Goal: Transaction & Acquisition: Purchase product/service

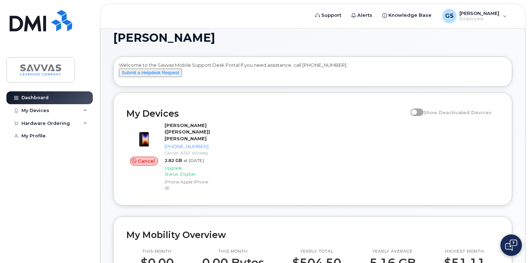
scroll to position [8, 0]
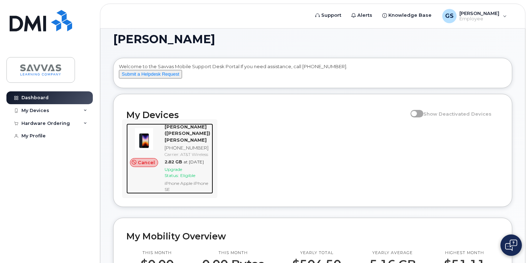
click at [192, 178] on div "Upgrade Status: Eligible" at bounding box center [188, 172] width 46 height 12
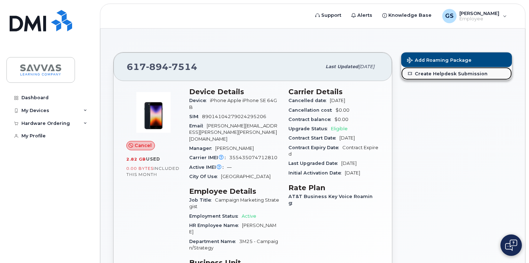
click at [439, 73] on link "Create Helpdesk Submission" at bounding box center [456, 73] width 111 height 13
click at [86, 122] on icon at bounding box center [86, 124] width 4 height 4
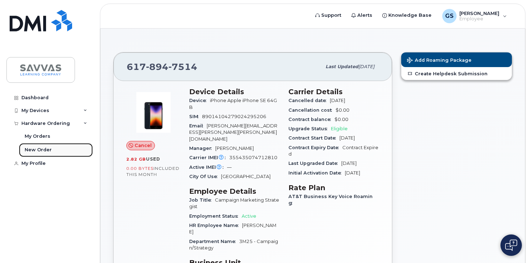
click at [39, 149] on div "New Order" at bounding box center [38, 150] width 27 height 6
click at [41, 150] on div "New Order" at bounding box center [38, 150] width 27 height 6
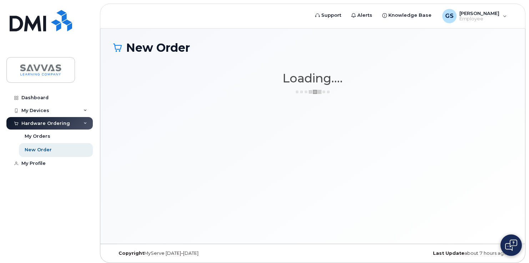
scroll to position [1673, 0]
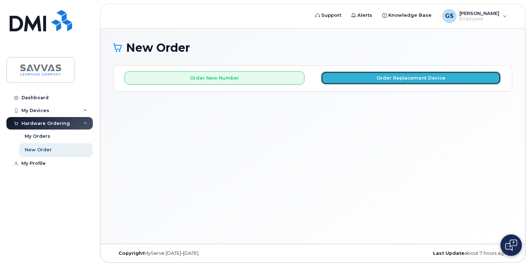
click at [391, 76] on button "Order Replacement Device" at bounding box center [411, 77] width 180 height 13
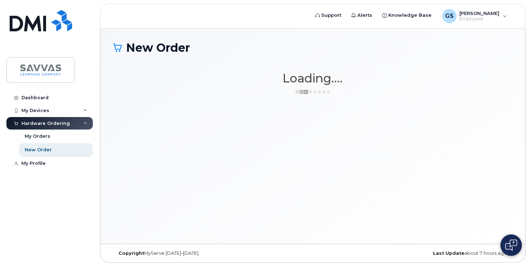
scroll to position [1673, 0]
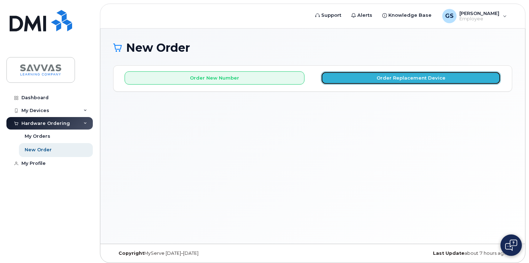
click at [376, 78] on button "Order Replacement Device" at bounding box center [411, 77] width 180 height 13
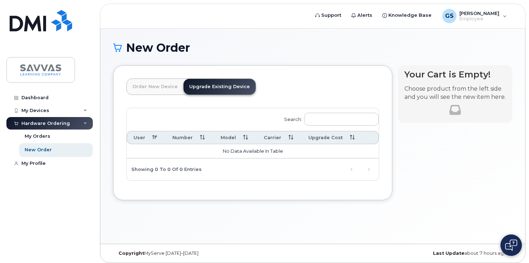
click at [226, 88] on link "Upgrade Existing Device" at bounding box center [219, 87] width 72 height 16
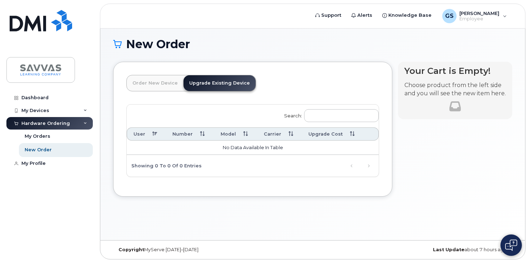
click at [233, 86] on link "Upgrade Existing Device" at bounding box center [219, 83] width 72 height 16
click at [163, 88] on link "Order New Device" at bounding box center [155, 83] width 57 height 16
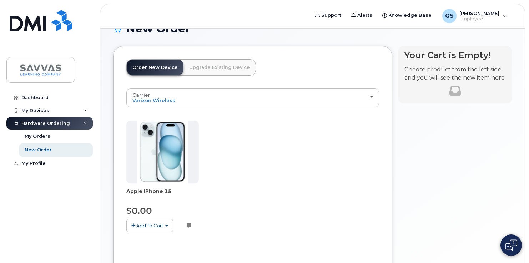
scroll to position [82, 0]
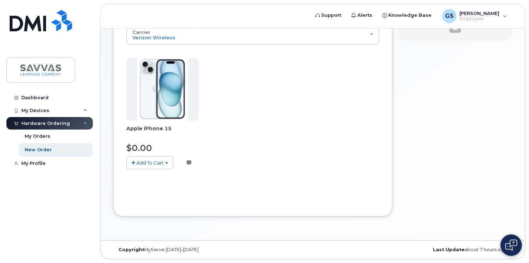
click at [152, 162] on span "Add To Cart" at bounding box center [149, 163] width 27 height 6
click at [168, 177] on link "$0.00 - 3 Year Activation (128GB)" at bounding box center [174, 176] width 92 height 9
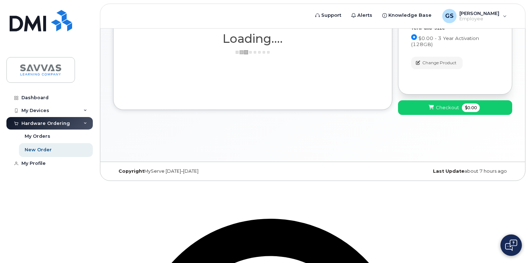
scroll to position [4, 0]
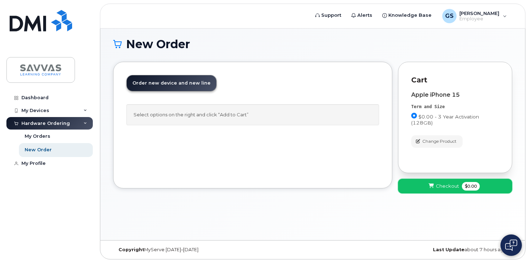
click at [450, 188] on span "Checkout" at bounding box center [447, 186] width 23 height 7
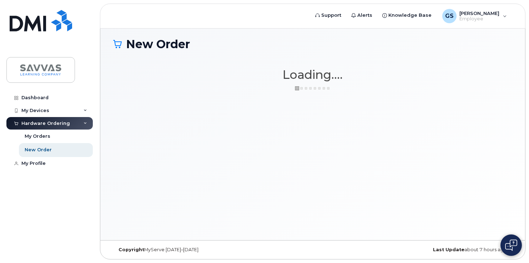
scroll to position [2, 0]
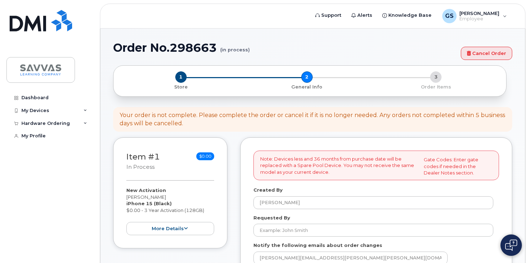
select select
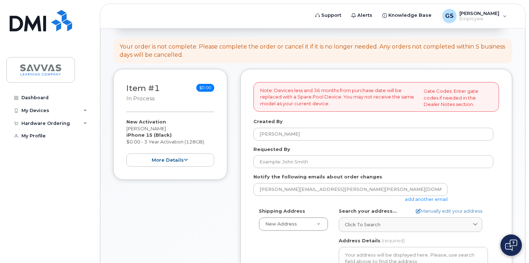
scroll to position [65, 0]
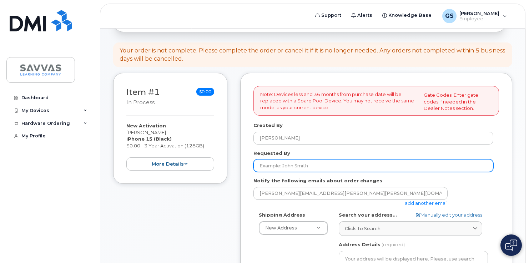
click at [314, 167] on input "Requested By" at bounding box center [373, 165] width 240 height 13
type input "[PERSON_NAME]"
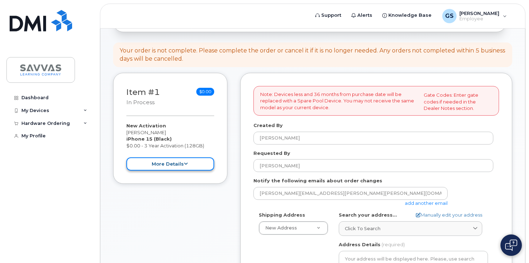
click at [187, 162] on button "more details" at bounding box center [170, 163] width 88 height 13
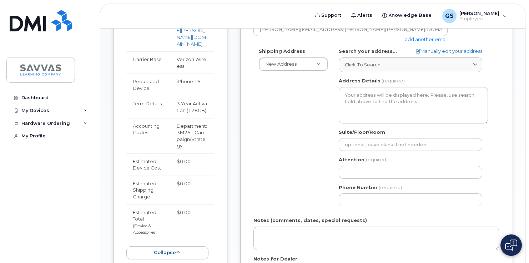
scroll to position [227, 0]
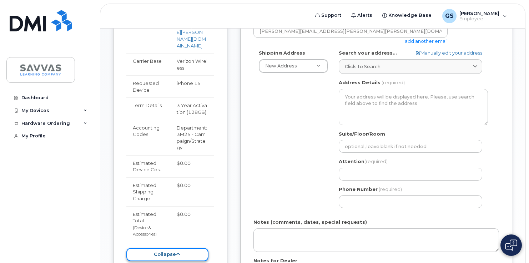
click at [184, 248] on button "collapse" at bounding box center [167, 254] width 82 height 13
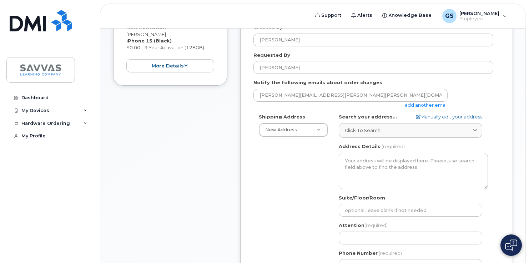
scroll to position [158, 0]
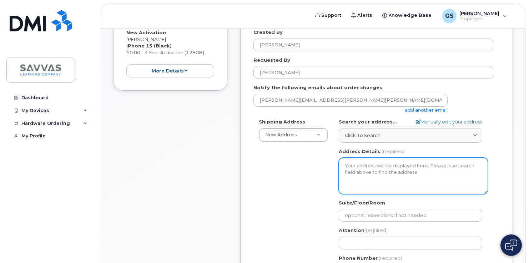
click at [372, 170] on textarea "Address Details" at bounding box center [413, 176] width 149 height 36
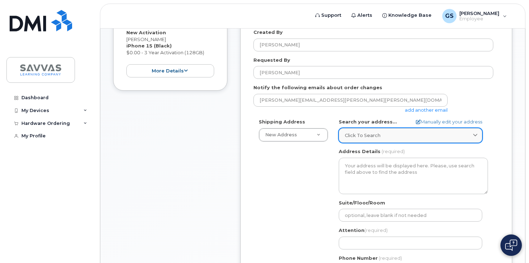
click at [368, 135] on span "Click to search" at bounding box center [363, 135] width 36 height 7
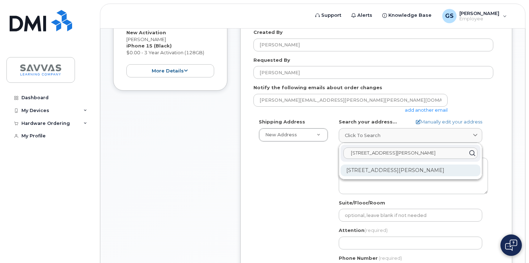
type input "7 Standish Rd, Bellingham MA"
click at [410, 173] on div "7 Standish Rd Bellingham MA 02019-1232" at bounding box center [410, 171] width 140 height 12
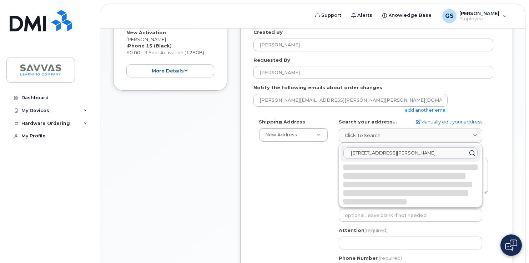
select select
type textarea "7 Standish Rd BELLINGHAM MA 02019-1232 UNITED STATES"
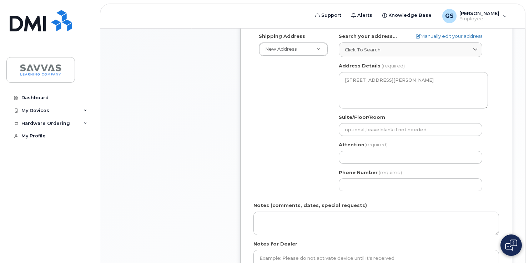
scroll to position [244, 0]
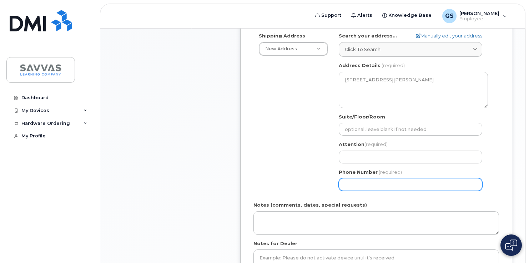
click at [364, 186] on input "Phone Number" at bounding box center [410, 184] width 143 height 13
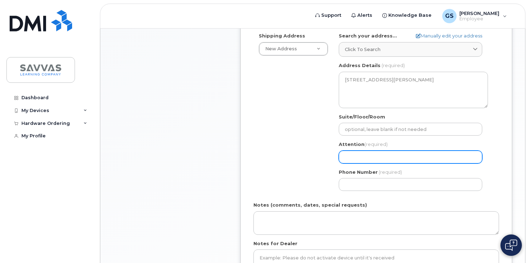
click at [353, 159] on input "Attention (required)" at bounding box center [410, 157] width 143 height 13
select select
type input "G"
select select
type input "Gr"
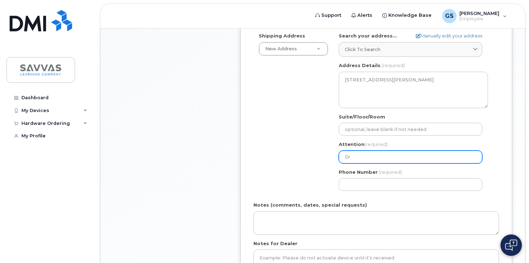
select select
type input "Gre"
select select
type input "Greg"
select select
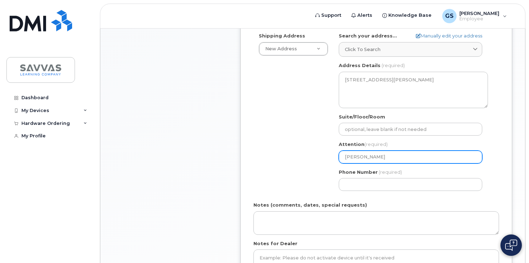
type input "Greg S"
select select
type input "Greg Sl"
select select
type input "Greg Slo"
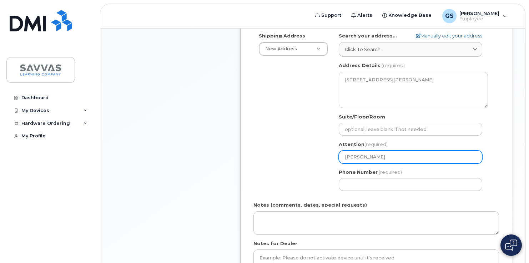
select select
type input "Greg Sloo"
select select
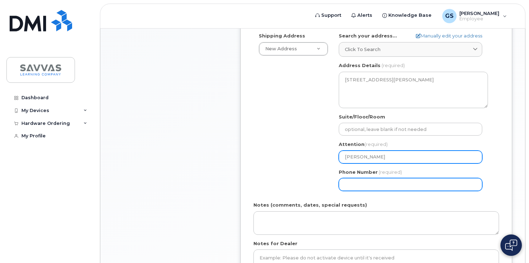
type input "[PERSON_NAME]"
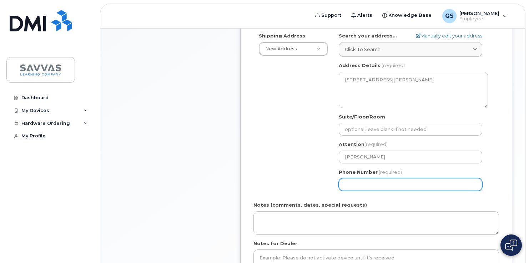
click at [363, 182] on input "Phone Number" at bounding box center [410, 184] width 143 height 13
type input "617"
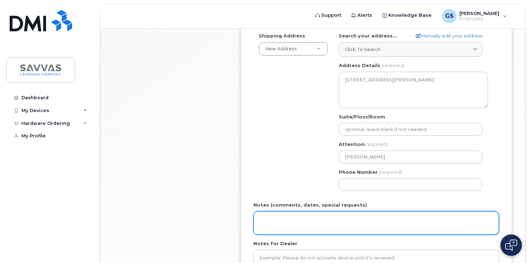
click at [311, 222] on textarea "Notes (comments, dates, special requests)" at bounding box center [376, 223] width 246 height 24
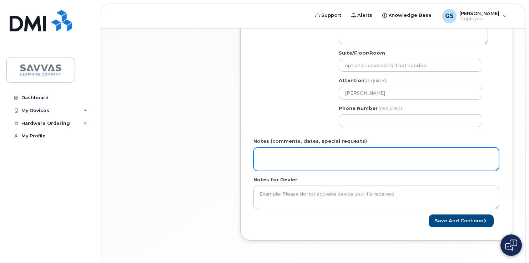
scroll to position [320, 0]
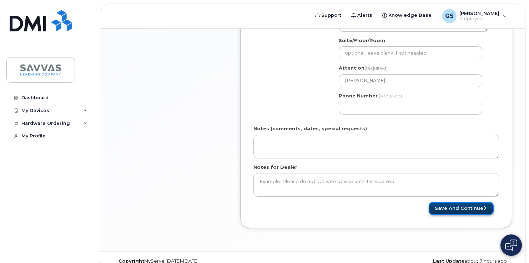
click at [471, 208] on button "Save and Continue" at bounding box center [461, 208] width 65 height 13
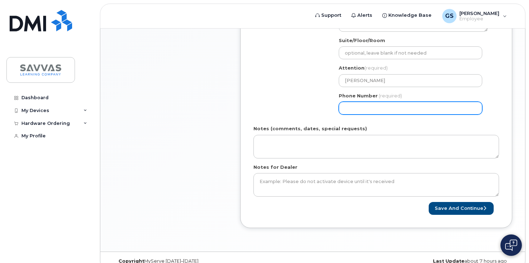
click at [396, 110] on input "Phone Number" at bounding box center [410, 108] width 143 height 13
click at [387, 124] on form "Note: Devices less and 36 months from purchase date will be replaced with a Spa…" at bounding box center [376, 22] width 246 height 384
click at [383, 109] on input "Phone Number" at bounding box center [410, 108] width 143 height 13
click at [429, 202] on button "Save and Continue" at bounding box center [461, 208] width 65 height 13
click at [390, 125] on div "Notes (comments, dates, special requests)" at bounding box center [376, 141] width 246 height 33
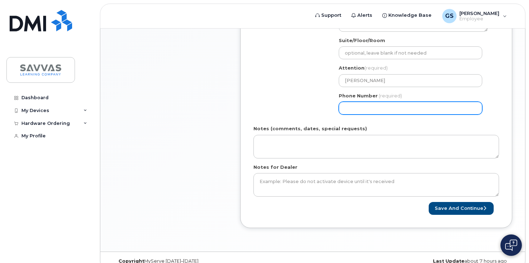
click at [381, 108] on input "Phone Number" at bounding box center [410, 108] width 143 height 13
click at [346, 108] on input "Phone Number" at bounding box center [410, 108] width 143 height 13
type textarea "7"
click at [363, 109] on input "Phone Number" at bounding box center [410, 108] width 143 height 13
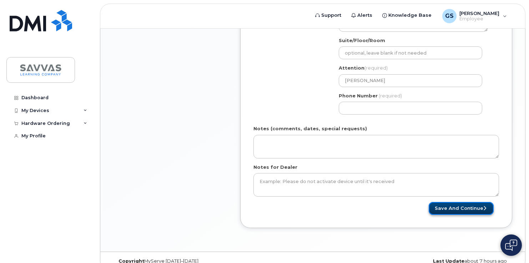
click at [462, 208] on button "Save and Continue" at bounding box center [461, 208] width 65 height 13
click at [401, 124] on form "Note: Devices less and 36 months from purchase date will be replaced with a Spa…" at bounding box center [376, 22] width 246 height 384
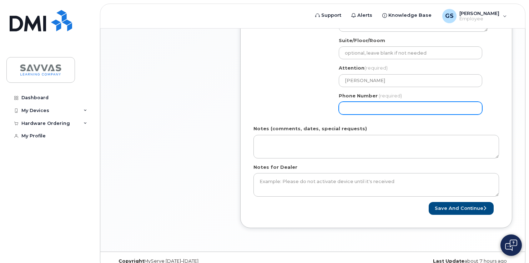
click at [377, 108] on input "Phone Number" at bounding box center [410, 108] width 143 height 13
type input "617894751"
select select
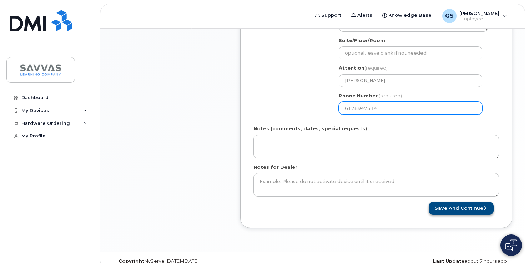
type input "6178947514"
click at [463, 211] on button "Save and Continue" at bounding box center [461, 208] width 65 height 13
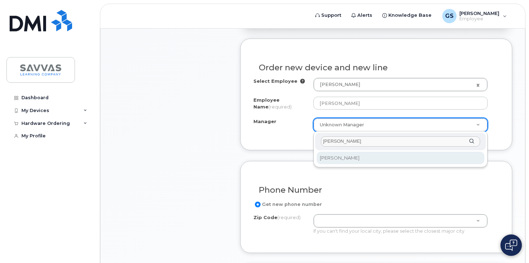
type input "shawn"
select select "2015694"
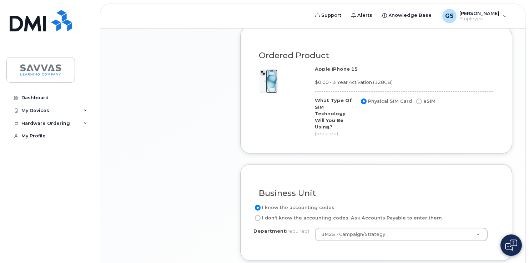
scroll to position [490, 0]
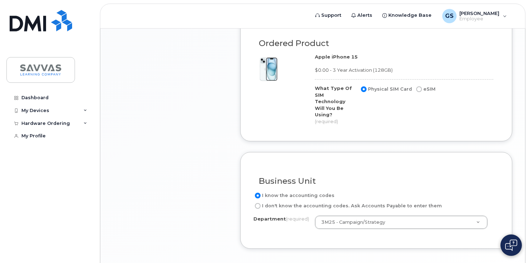
click at [258, 203] on input "I don't know the accounting codes. Ask Accounts Payable to enter them" at bounding box center [258, 206] width 6 height 6
radio input "true"
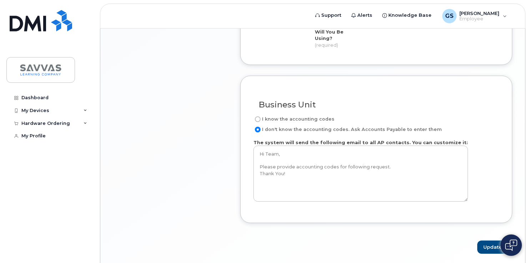
scroll to position [567, 0]
click at [486, 240] on button "Update" at bounding box center [494, 246] width 35 height 13
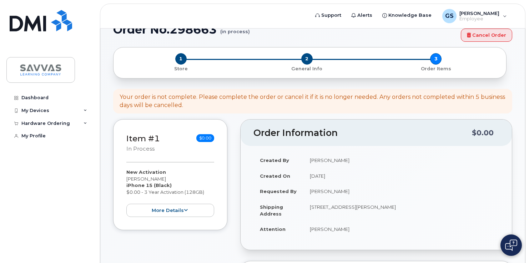
scroll to position [0, 0]
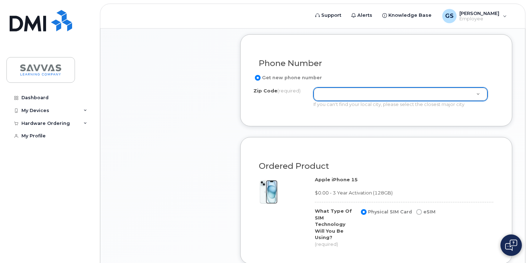
scroll to position [368, 0]
click at [257, 78] on input "Get new phone number" at bounding box center [258, 77] width 6 height 6
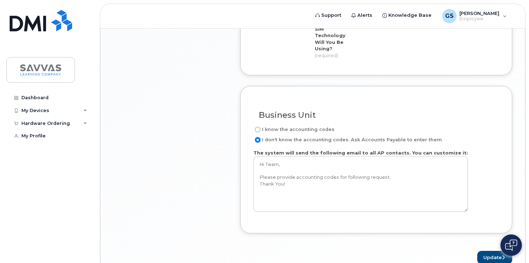
scroll to position [556, 0]
click at [487, 252] on button "Update" at bounding box center [494, 257] width 35 height 13
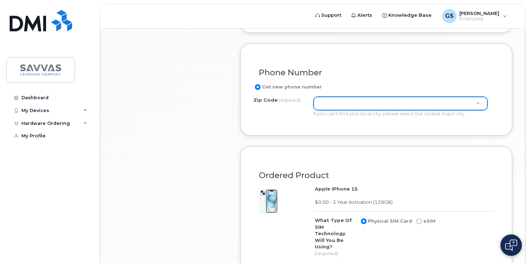
scroll to position [351, 0]
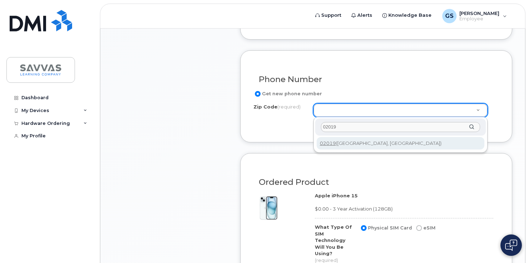
type input "02019"
type input "02019 (Bellingham, MA)"
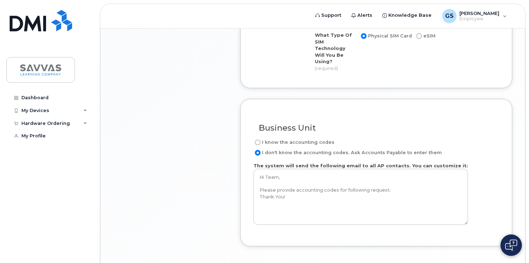
scroll to position [550, 0]
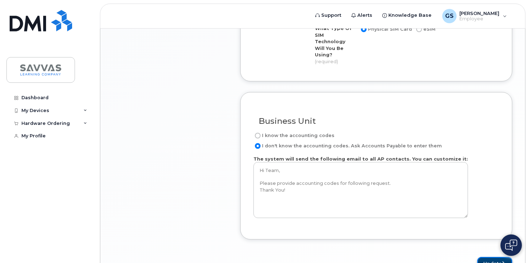
click at [494, 257] on button "Update" at bounding box center [494, 263] width 35 height 13
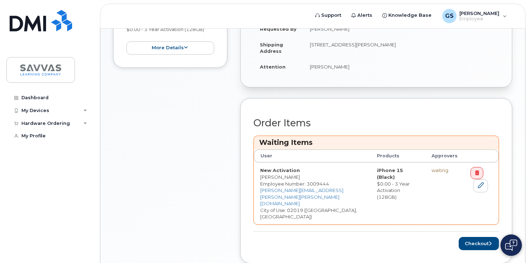
scroll to position [212, 0]
click at [478, 184] on icon at bounding box center [481, 185] width 6 height 6
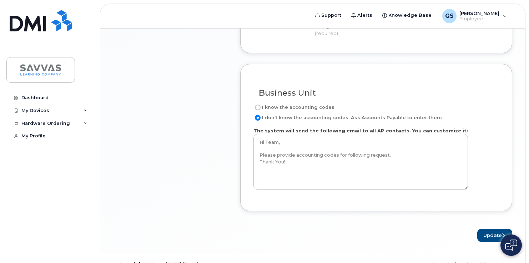
scroll to position [578, 0]
click at [500, 228] on button "Update" at bounding box center [494, 234] width 35 height 13
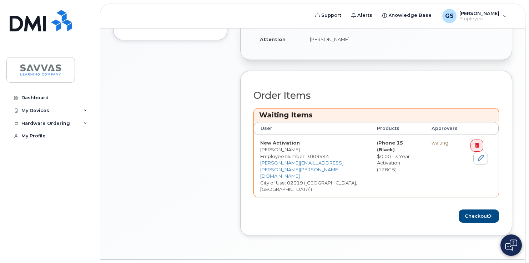
scroll to position [245, 0]
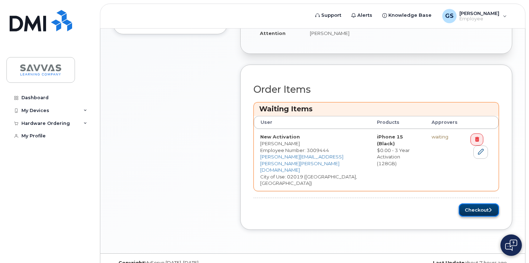
click at [473, 203] on button "Checkout" at bounding box center [479, 209] width 40 height 13
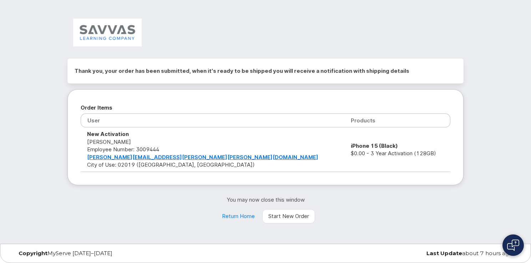
scroll to position [1673, 0]
click at [241, 216] on link "Return Home" at bounding box center [238, 216] width 45 height 14
